Goal: Task Accomplishment & Management: Manage account settings

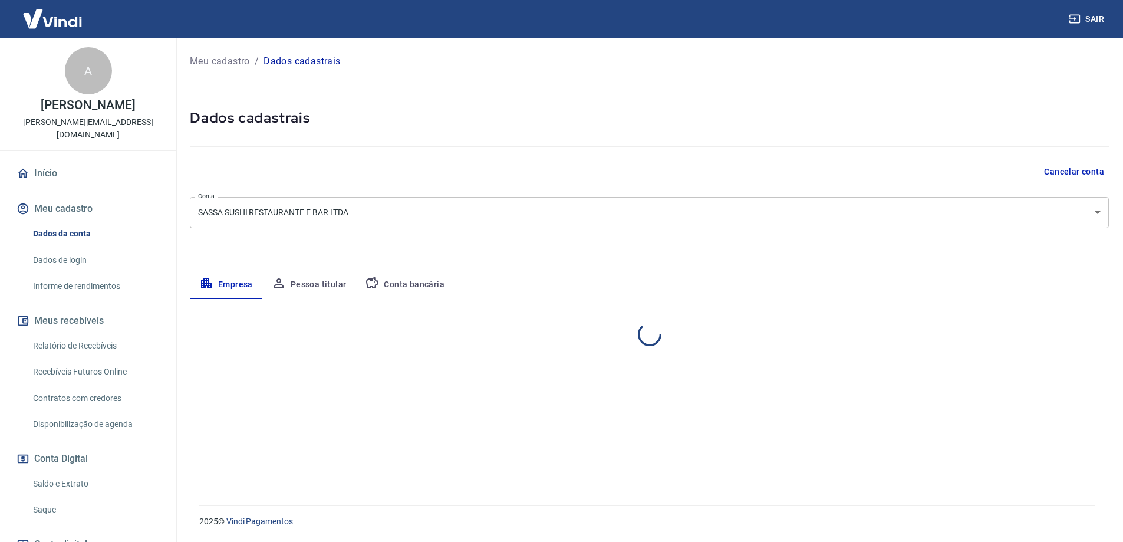
select select "SP"
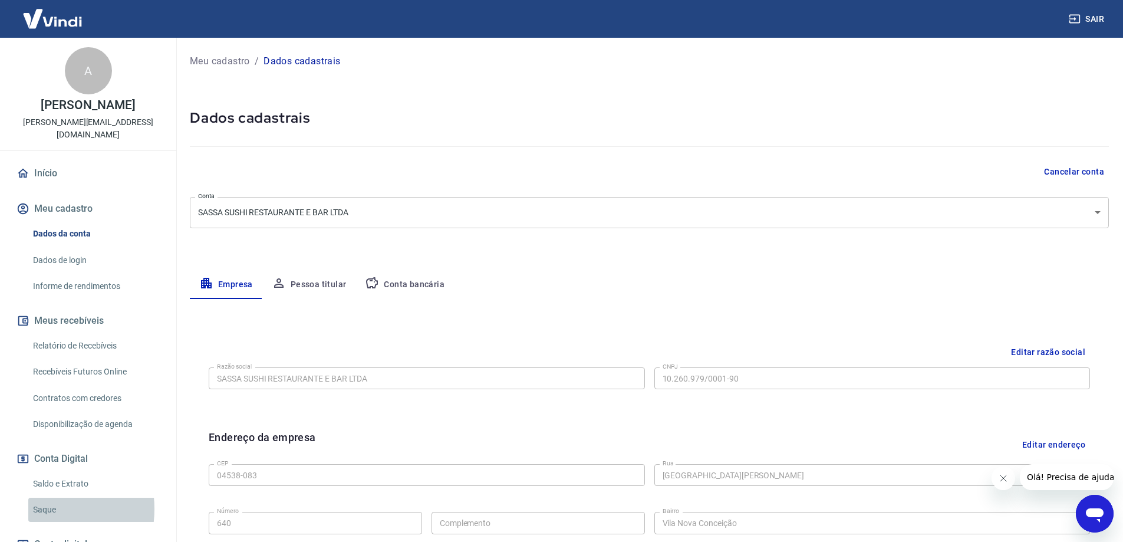
click at [33, 497] on link "Saque" at bounding box center [95, 509] width 134 height 24
